Goal: Task Accomplishment & Management: Manage account settings

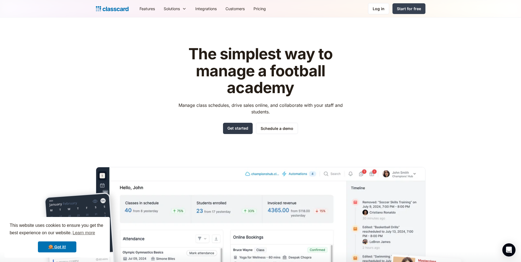
click at [229, 125] on link "Get started" at bounding box center [238, 128] width 30 height 11
click at [149, 97] on div "The simplest way to manage a football academy Manage class schedules, drive sal…" at bounding box center [261, 174] width 330 height 275
click at [381, 12] on link "Log in" at bounding box center [378, 8] width 21 height 11
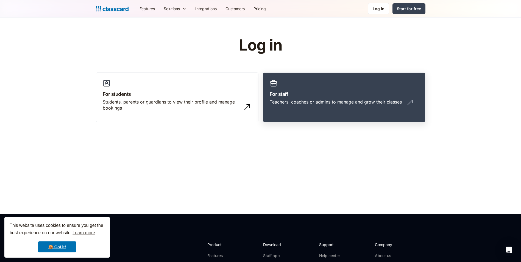
click at [330, 105] on div "Teachers, coaches or admins to manage and grow their classes" at bounding box center [336, 102] width 132 height 6
